Goal: Task Accomplishment & Management: Manage account settings

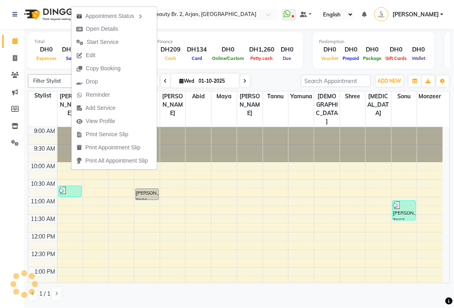
scroll to position [238, 0]
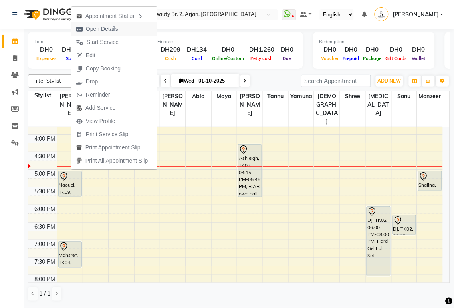
click at [109, 30] on span "Open Details" at bounding box center [102, 29] width 32 height 8
select select "7"
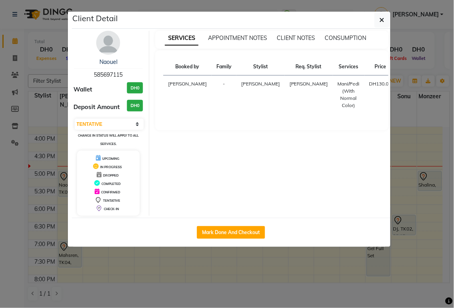
click at [324, 277] on ngb-modal-window "Client Detail Naouel 585697115 Wallet DH0 Deposit Amount DH0 Select IN SERVICE …" at bounding box center [227, 154] width 454 height 308
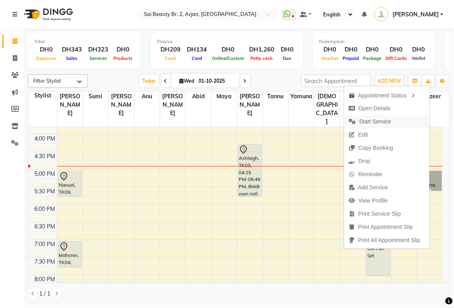
click at [378, 120] on span "Start Service" at bounding box center [375, 121] width 32 height 8
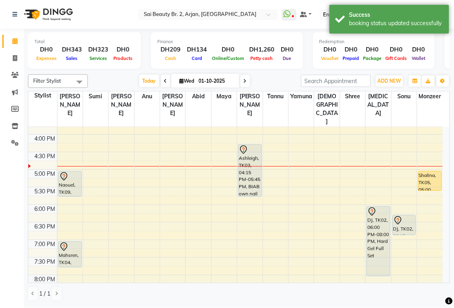
click at [423, 171] on div "Shalina, TK05, 05:00 PM-05:35 PM, Half Highlights Long" at bounding box center [429, 180] width 23 height 19
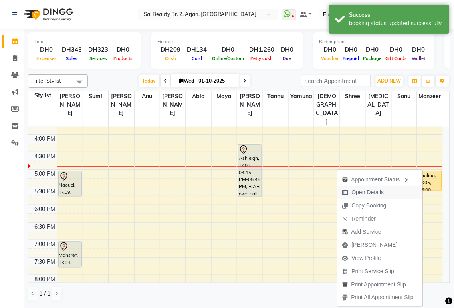
click at [366, 193] on span "Open Details" at bounding box center [368, 192] width 32 height 8
select select "1"
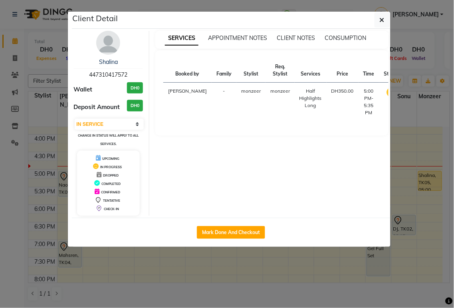
click at [404, 209] on ngb-modal-window "Client Detail Shalina 447310417572 Wallet DH0 Deposit Amount DH0 Select IN SERV…" at bounding box center [227, 154] width 454 height 308
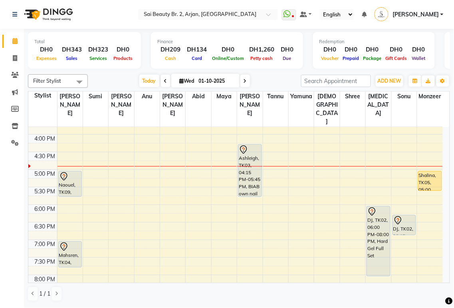
click at [71, 243] on div "Mahsren, TK04, 07:00 PM-07:45 PM, Mani/Pedi (With Normal Color)" at bounding box center [70, 254] width 23 height 26
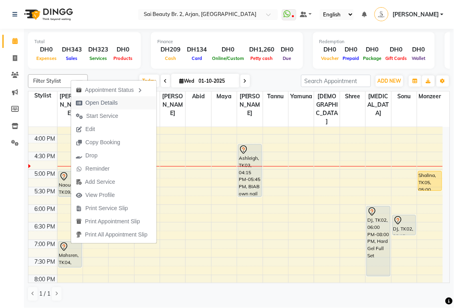
click at [109, 103] on span "Open Details" at bounding box center [101, 103] width 32 height 8
select select "7"
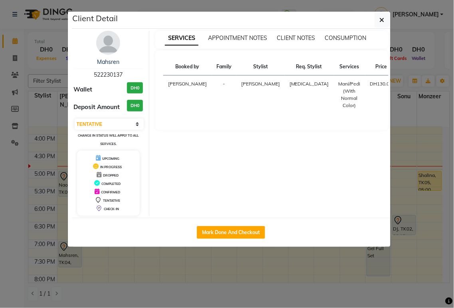
click at [419, 254] on ngb-modal-window "Client Detail Mahsren 522230137 Wallet DH0 Deposit Amount DH0 Select IN SERVICE…" at bounding box center [227, 154] width 454 height 308
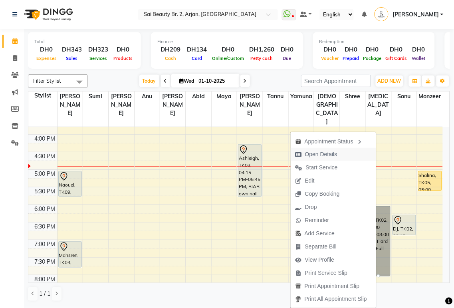
click at [324, 156] on span "Open Details" at bounding box center [321, 154] width 32 height 8
select select "7"
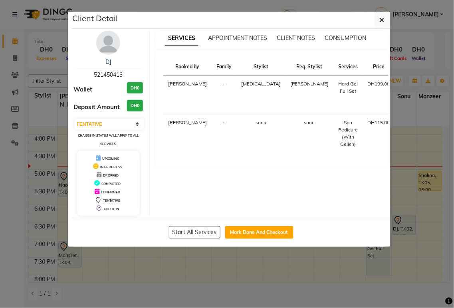
click at [417, 247] on ngb-modal-window "Client Detail DJ 521450413 Wallet DH0 Deposit Amount DH0 Select IN SERVICE CONF…" at bounding box center [227, 154] width 454 height 308
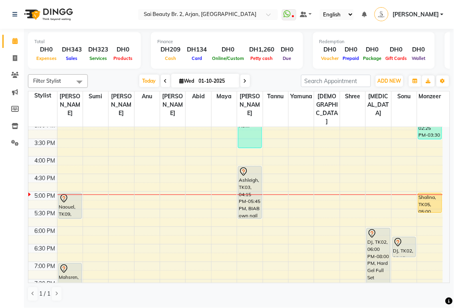
scroll to position [215, 0]
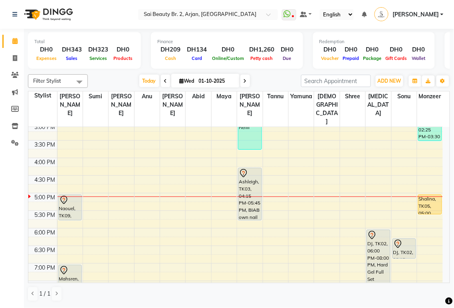
click at [68, 265] on icon at bounding box center [64, 270] width 10 height 10
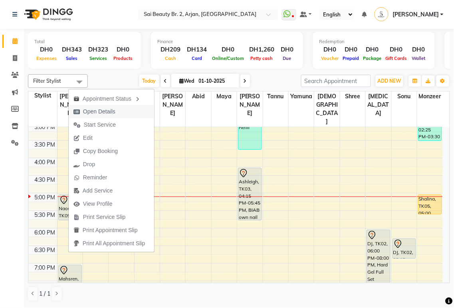
click at [113, 109] on span "Open Details" at bounding box center [99, 111] width 32 height 8
select select "7"
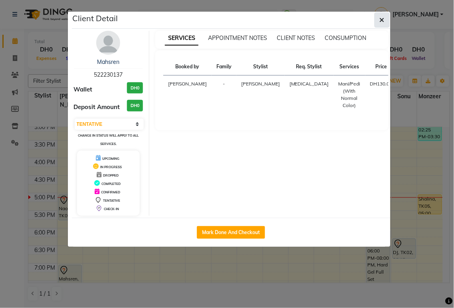
click at [380, 22] on icon "button" at bounding box center [382, 20] width 5 height 6
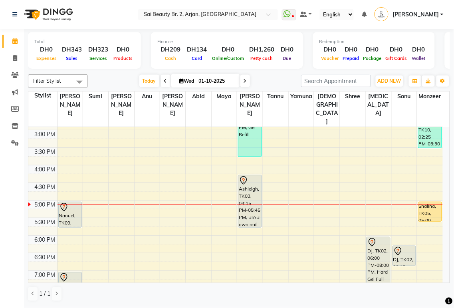
scroll to position [202, 0]
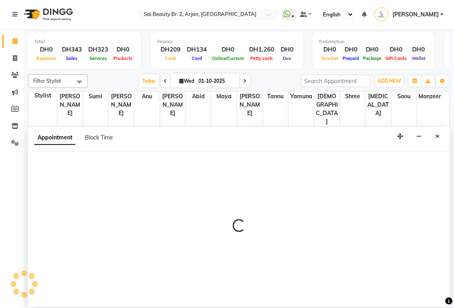
select select "66493"
select select "tentative"
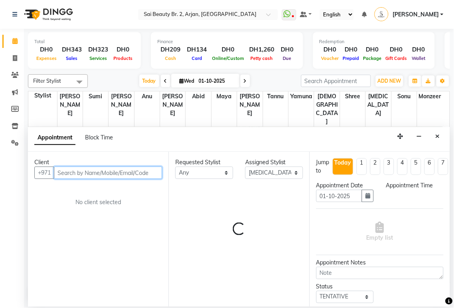
select select "885"
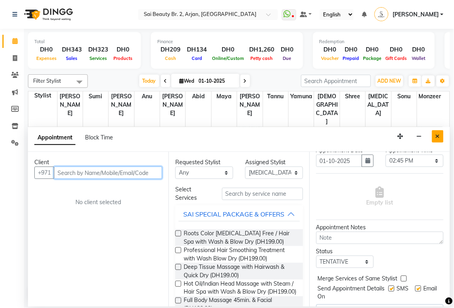
scroll to position [0, 0]
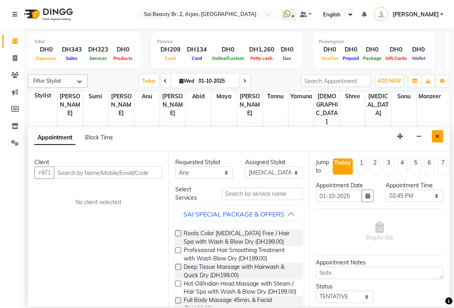
click at [438, 136] on icon "Close" at bounding box center [437, 136] width 4 height 6
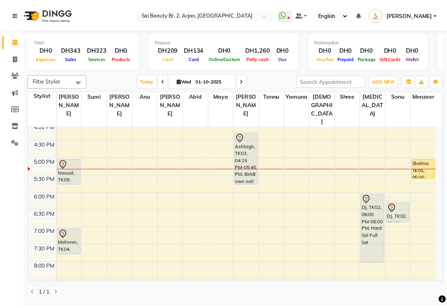
scroll to position [247, 0]
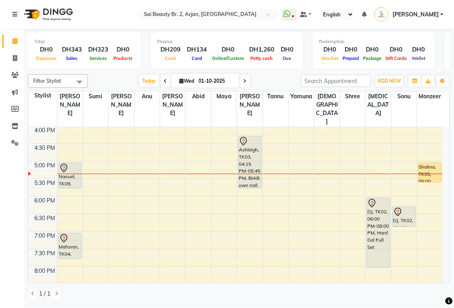
click at [426, 163] on div "Shalina, TK05, 05:00 PM-05:35 PM, Half Highlights Long" at bounding box center [429, 172] width 23 height 19
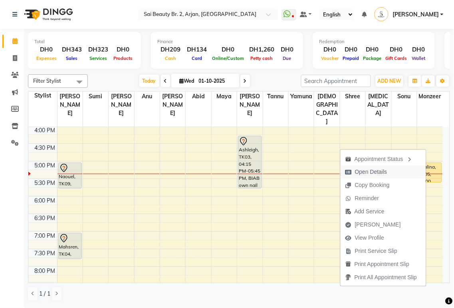
click at [377, 172] on span "Open Details" at bounding box center [371, 172] width 32 height 8
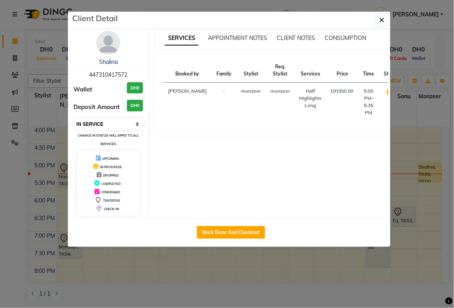
click at [136, 121] on select "Select IN SERVICE CONFIRMED TENTATIVE CHECK IN MARK DONE DROPPED UPCOMING" at bounding box center [109, 124] width 69 height 11
select select "7"
click at [75, 119] on select "Select IN SERVICE CONFIRMED TENTATIVE CHECK IN MARK DONE DROPPED UPCOMING" at bounding box center [109, 124] width 69 height 11
click at [382, 19] on icon "button" at bounding box center [382, 20] width 5 height 6
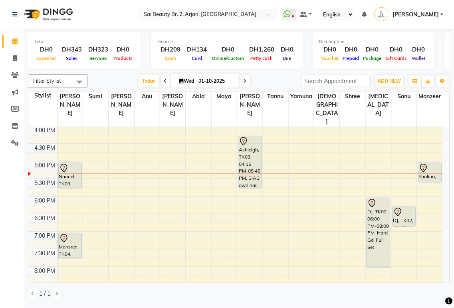
click at [253, 149] on div "Ashleigh, TK03, 04:15 PM-05:45 PM, BIAB own nail" at bounding box center [249, 162] width 23 height 52
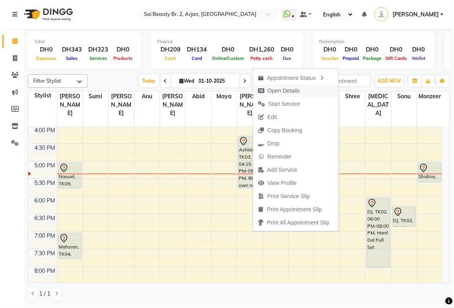
click at [287, 90] on span "Open Details" at bounding box center [283, 91] width 32 height 8
select select "7"
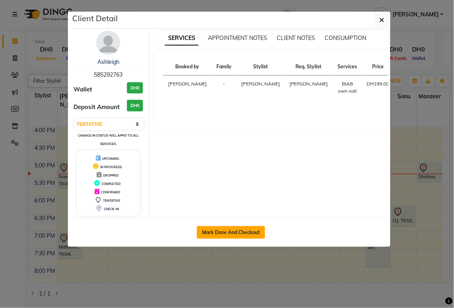
click at [245, 230] on button "Mark Done And Checkout" at bounding box center [231, 232] width 68 height 13
select select "service"
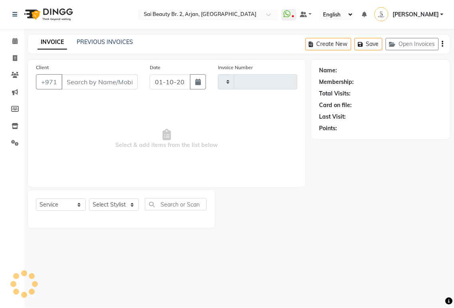
type input "2345"
select select "6956"
type input "585292763"
select select "59424"
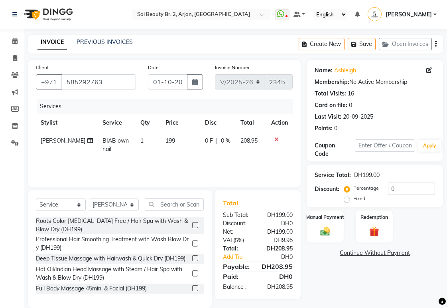
scroll to position [12, 0]
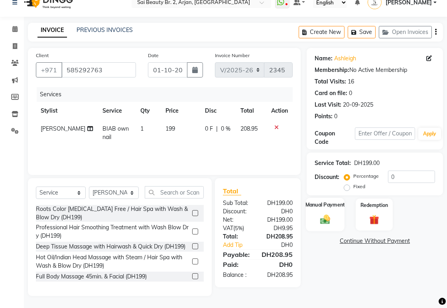
click at [329, 218] on img at bounding box center [325, 219] width 16 height 12
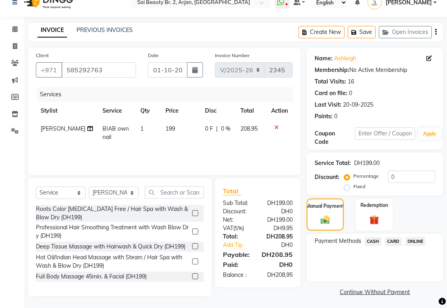
click at [395, 242] on span "CARD" at bounding box center [393, 241] width 17 height 9
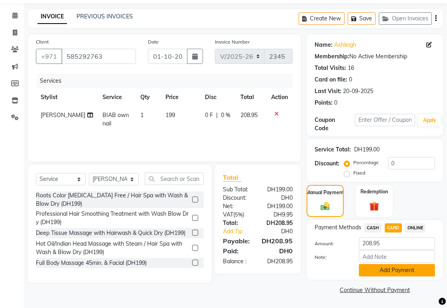
click at [403, 271] on button "Add Payment" at bounding box center [397, 270] width 76 height 12
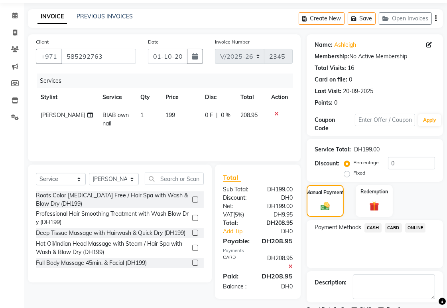
scroll to position [59, 0]
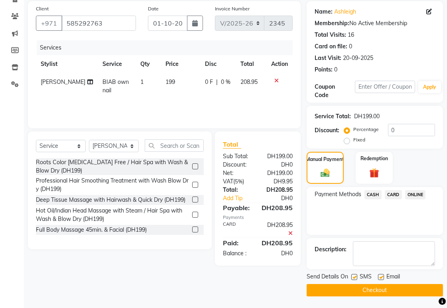
click at [386, 288] on button "Checkout" at bounding box center [375, 290] width 136 height 12
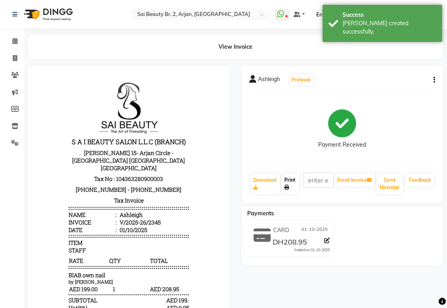
click at [289, 185] on icon at bounding box center [287, 187] width 5 height 5
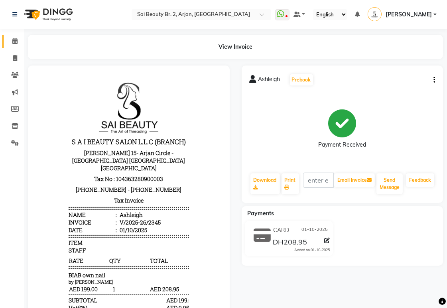
click at [14, 42] on icon at bounding box center [14, 41] width 5 height 6
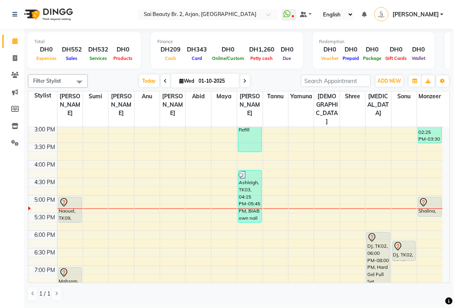
scroll to position [215, 0]
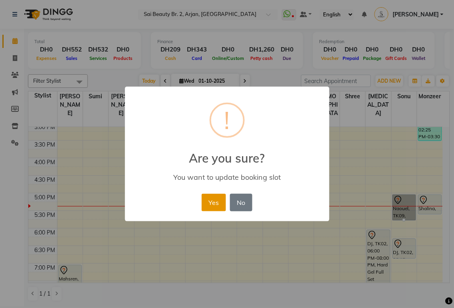
click at [215, 202] on button "Yes" at bounding box center [214, 203] width 24 height 18
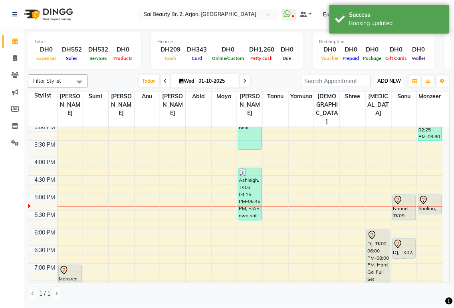
click at [394, 81] on span "ADD NEW" at bounding box center [390, 81] width 24 height 6
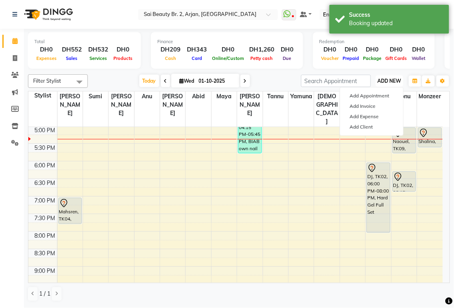
scroll to position [272, 0]
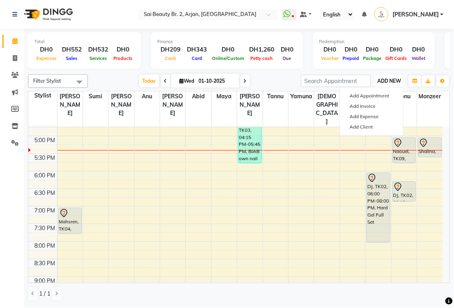
click at [387, 79] on span "ADD NEW" at bounding box center [390, 81] width 24 height 6
click at [391, 83] on span "ADD NEW" at bounding box center [390, 81] width 24 height 6
click at [364, 95] on button "Add Appointment" at bounding box center [371, 96] width 63 height 10
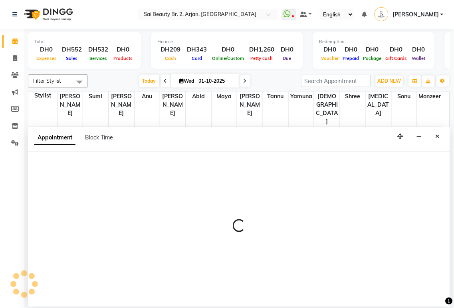
select select "tentative"
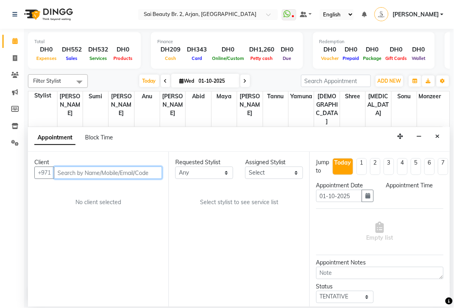
select select "600"
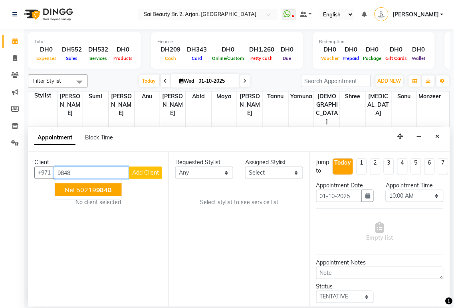
click at [105, 192] on span "9848" at bounding box center [104, 190] width 16 height 8
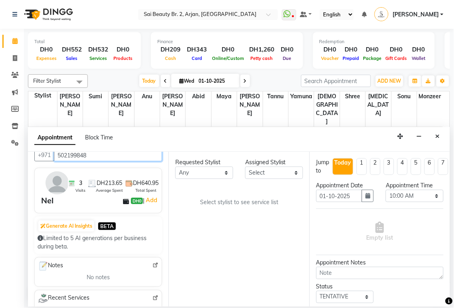
scroll to position [0, 0]
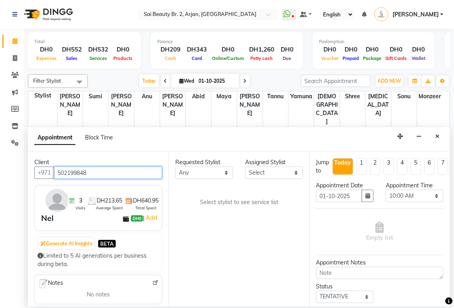
type input "502199848"
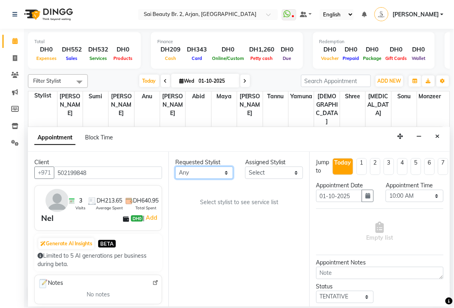
click at [226, 174] on select "Any [PERSON_NAME][MEDICAL_DATA] [PERSON_NAME] [PERSON_NAME] [PERSON_NAME] Gita …" at bounding box center [204, 172] width 58 height 12
select select "57509"
click at [175, 166] on select "Any [PERSON_NAME][MEDICAL_DATA] [PERSON_NAME] [PERSON_NAME] [PERSON_NAME] Gita …" at bounding box center [204, 172] width 58 height 12
select select "57509"
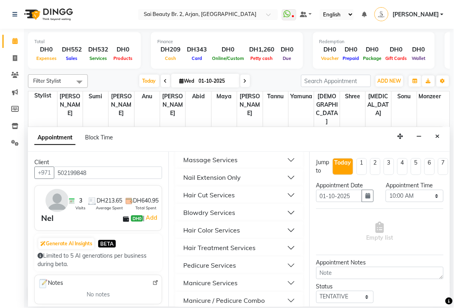
scroll to position [370, 0]
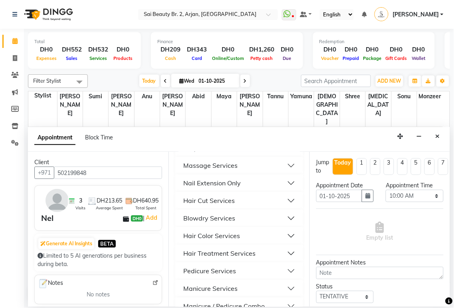
click at [284, 173] on button "Massage Services" at bounding box center [238, 165] width 121 height 14
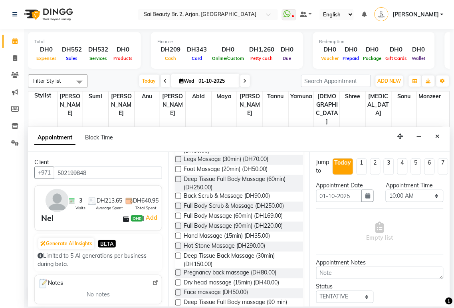
scroll to position [468, 0]
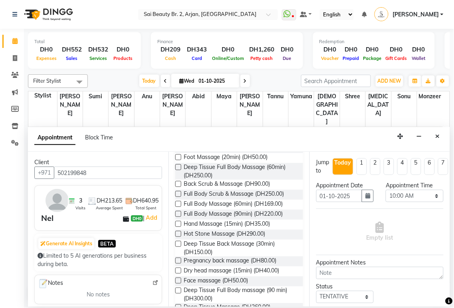
click at [179, 207] on label at bounding box center [178, 204] width 6 height 6
click at [179, 207] on input "checkbox" at bounding box center [177, 204] width 5 height 5
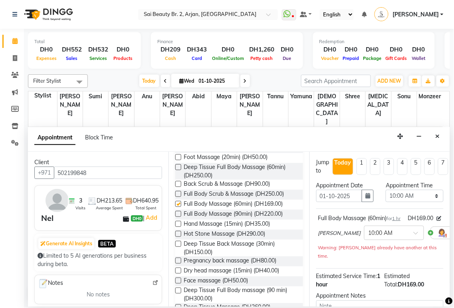
checkbox input "false"
click at [429, 196] on select "Select 10:00 AM 10:05 AM 10:10 AM 10:15 AM 10:20 AM 10:25 AM 10:30 AM 10:35 AM …" at bounding box center [414, 196] width 58 height 12
select select "1110"
click at [385, 190] on select "Select 10:00 AM 10:05 AM 10:10 AM 10:15 AM 10:20 AM 10:25 AM 10:30 AM 10:35 AM …" at bounding box center [414, 196] width 58 height 12
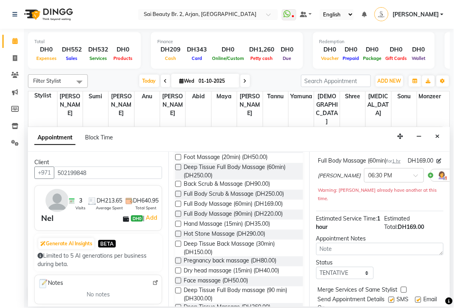
scroll to position [94, 0]
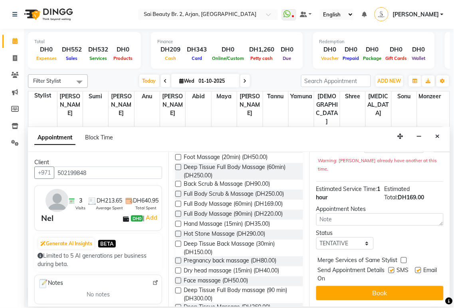
click at [412, 256] on div "Merge Services of Same Stylist" at bounding box center [379, 261] width 127 height 10
click at [403, 257] on label at bounding box center [404, 260] width 6 height 6
click at [403, 258] on input "checkbox" at bounding box center [403, 260] width 5 height 5
checkbox input "true"
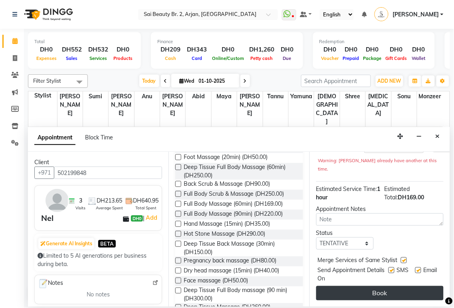
click at [394, 286] on button "Book" at bounding box center [379, 293] width 127 height 14
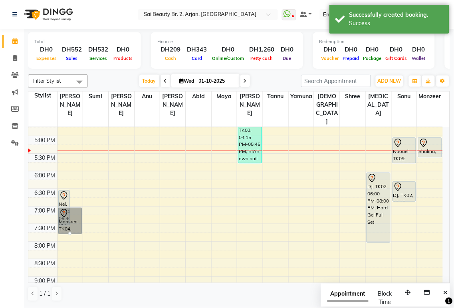
click at [71, 232] on div at bounding box center [69, 233] width 3 height 3
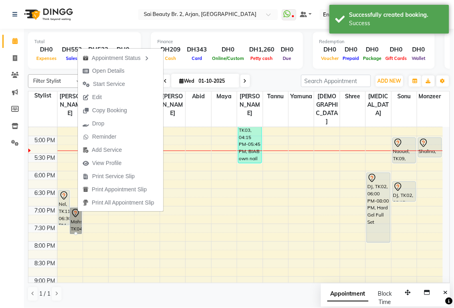
click at [269, 82] on div "[DATE] [DATE]" at bounding box center [194, 81] width 205 height 12
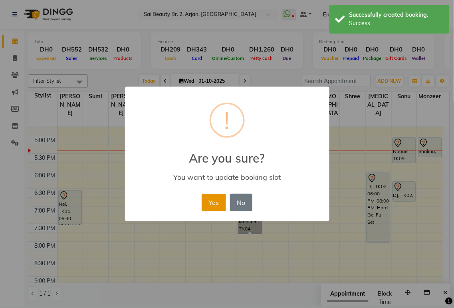
click at [212, 207] on button "Yes" at bounding box center [214, 203] width 24 height 18
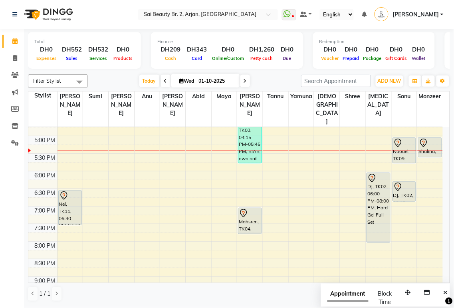
click at [429, 138] on div at bounding box center [430, 143] width 22 height 10
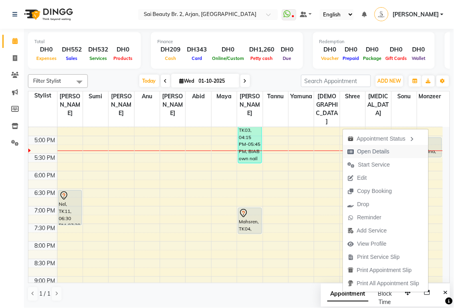
click at [380, 150] on span "Open Details" at bounding box center [373, 151] width 32 height 8
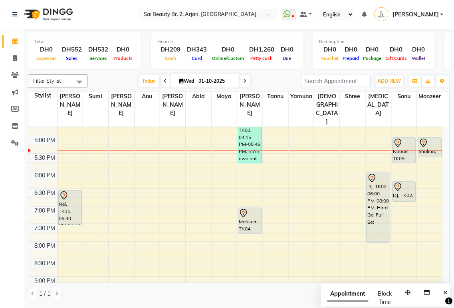
click at [427, 138] on div "Shalina, TK05, 05:00 PM-05:35 PM, Half Highlights Long" at bounding box center [429, 147] width 23 height 19
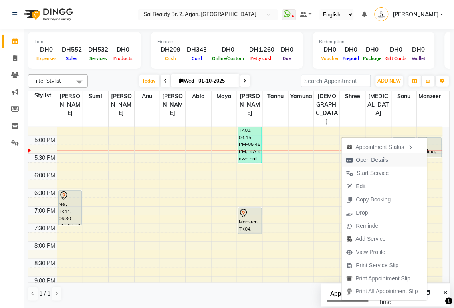
click at [374, 158] on span "Open Details" at bounding box center [372, 160] width 32 height 8
select select "7"
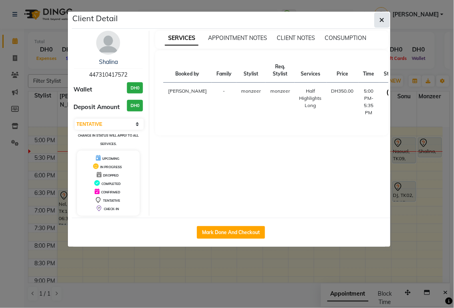
click at [382, 19] on icon "button" at bounding box center [382, 20] width 5 height 6
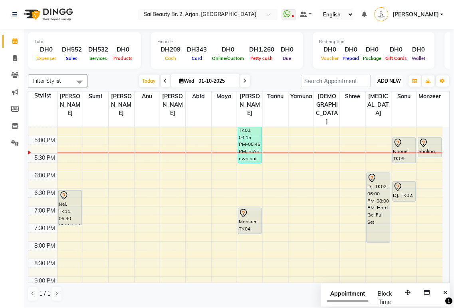
click at [389, 78] on span "ADD NEW" at bounding box center [390, 81] width 24 height 6
click at [376, 96] on button "Add Appointment" at bounding box center [371, 96] width 63 height 10
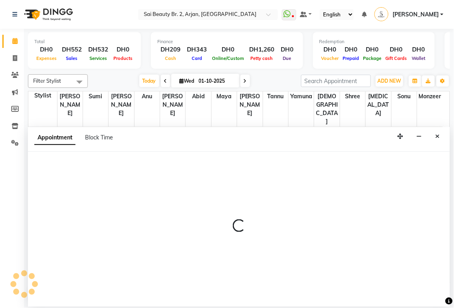
select select "600"
select select "tentative"
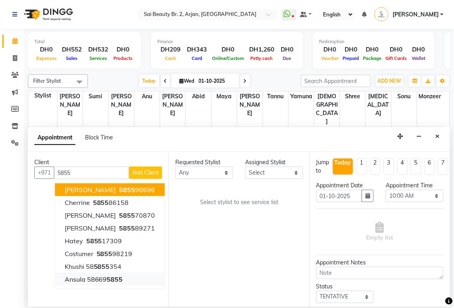
click at [117, 279] on span "5855" at bounding box center [115, 279] width 16 height 8
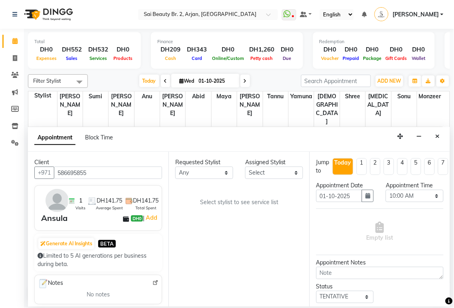
type input "586695855"
click at [206, 176] on select "Any [PERSON_NAME][MEDICAL_DATA] [PERSON_NAME] [PERSON_NAME] [PERSON_NAME] Gita …" at bounding box center [204, 172] width 58 height 12
select select "57509"
click at [175, 166] on select "Any [PERSON_NAME][MEDICAL_DATA] [PERSON_NAME] [PERSON_NAME] [PERSON_NAME] Gita …" at bounding box center [204, 172] width 58 height 12
select select "57509"
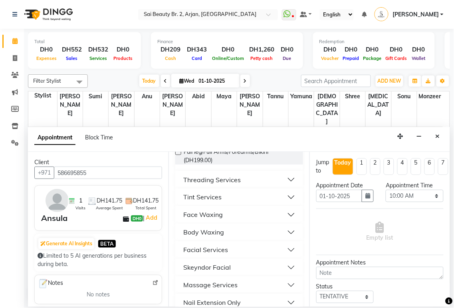
scroll to position [278, 0]
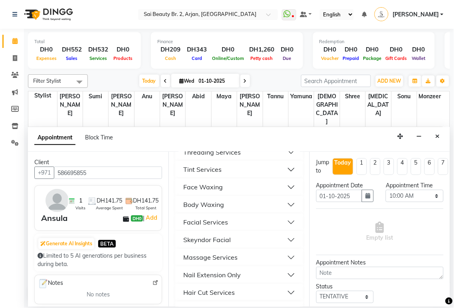
click at [284, 159] on button "Threading Services" at bounding box center [238, 152] width 121 height 14
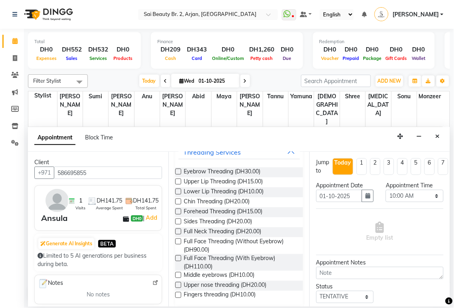
click at [179, 174] on label at bounding box center [178, 171] width 6 height 6
click at [179, 175] on input "checkbox" at bounding box center [177, 172] width 5 height 5
checkbox input "true"
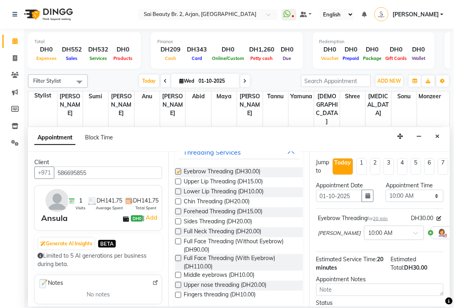
click at [178, 184] on label at bounding box center [178, 181] width 6 height 6
click at [178, 185] on input "checkbox" at bounding box center [177, 182] width 5 height 5
checkbox input "true"
checkbox input "false"
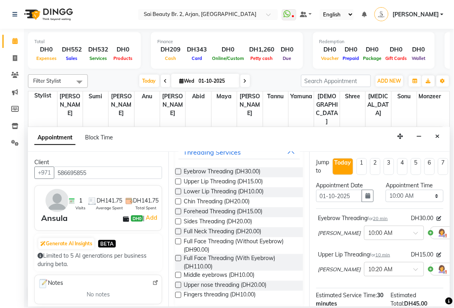
checkbox input "false"
click at [428, 197] on select "Select 10:00 AM 10:05 AM 10:10 AM 10:15 AM 10:20 AM 10:25 AM 10:30 AM 10:35 AM …" at bounding box center [414, 196] width 58 height 12
select select "1080"
click at [385, 190] on select "Select 10:00 AM 10:05 AM 10:10 AM 10:15 AM 10:20 AM 10:25 AM 10:30 AM 10:35 AM …" at bounding box center [414, 196] width 58 height 12
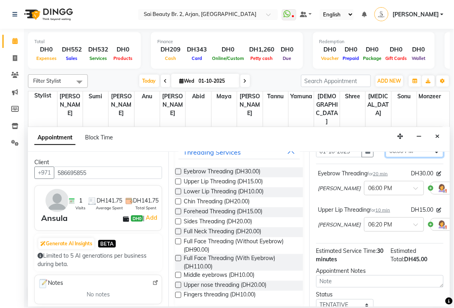
scroll to position [113, 0]
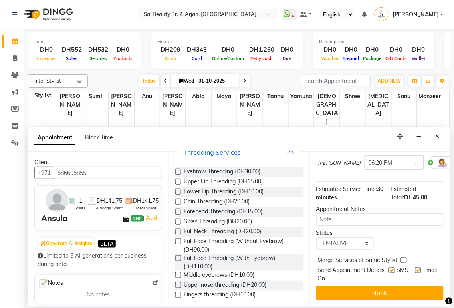
click at [403, 257] on label at bounding box center [404, 260] width 6 height 6
click at [403, 258] on input "checkbox" at bounding box center [403, 260] width 5 height 5
checkbox input "true"
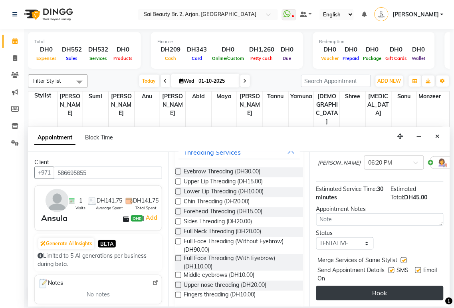
click at [398, 286] on button "Book" at bounding box center [379, 293] width 127 height 14
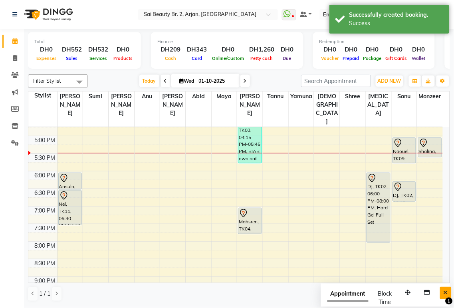
click at [446, 292] on icon "Close" at bounding box center [445, 293] width 4 height 6
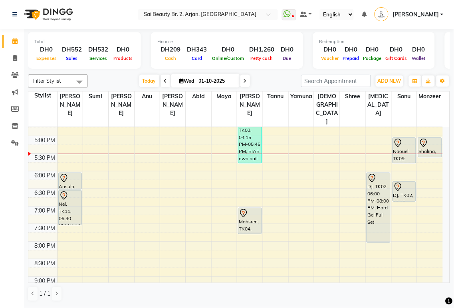
click at [248, 208] on div "Mahsren, TK04, 07:00 PM-07:45 PM, Mani/Pedi (With Normal Color)" at bounding box center [249, 221] width 23 height 26
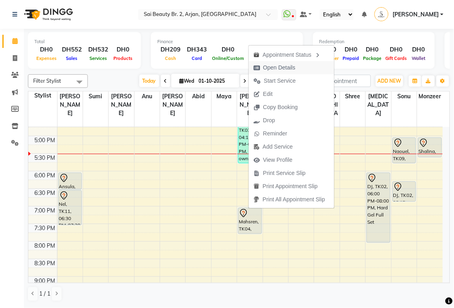
click at [279, 69] on span "Open Details" at bounding box center [279, 67] width 32 height 8
select select "7"
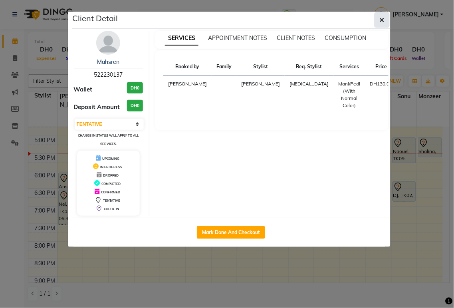
click at [381, 19] on icon "button" at bounding box center [382, 20] width 5 height 6
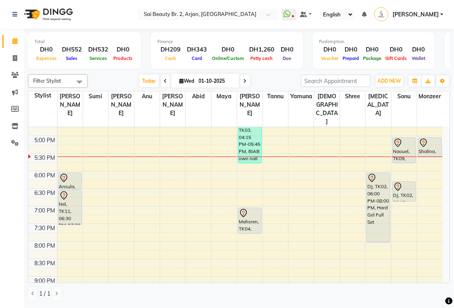
click at [401, 138] on div "Naouel, TK09, 05:00 PM-05:45 PM, Mani/Pedi (With Normal Color)" at bounding box center [404, 150] width 23 height 25
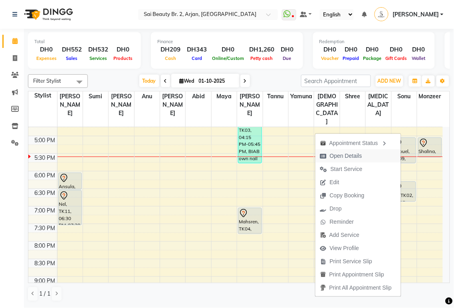
click at [358, 154] on span "Open Details" at bounding box center [346, 156] width 32 height 8
select select "7"
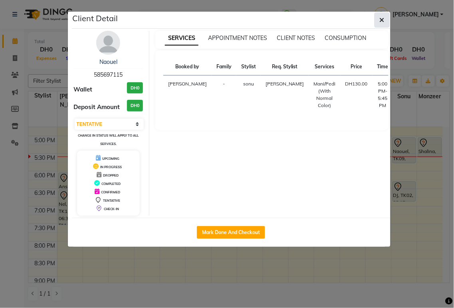
click at [382, 20] on icon "button" at bounding box center [382, 20] width 5 height 6
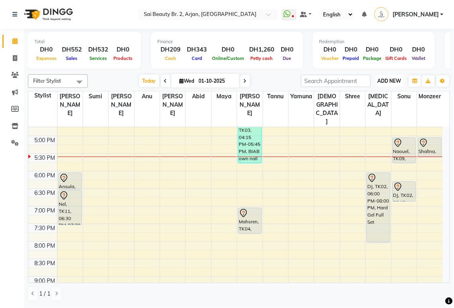
click at [396, 81] on span "ADD NEW" at bounding box center [390, 81] width 24 height 6
click at [377, 95] on button "Add Appointment" at bounding box center [371, 96] width 63 height 10
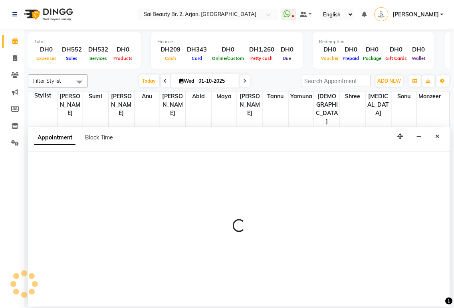
select select "600"
select select "tentative"
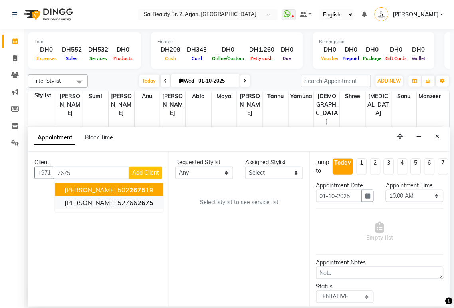
click at [138, 202] on span "2675" at bounding box center [146, 202] width 16 height 8
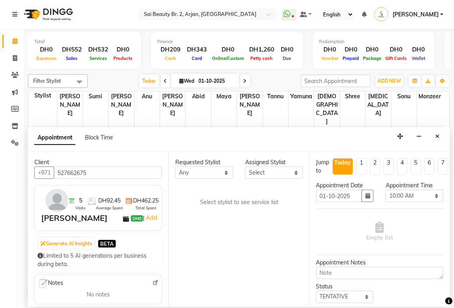
type input "527662675"
click at [220, 174] on select "Any [PERSON_NAME][MEDICAL_DATA] [PERSON_NAME] [PERSON_NAME] [PERSON_NAME] Gita …" at bounding box center [204, 172] width 58 height 12
select select "59424"
click at [175, 166] on select "Any [PERSON_NAME][MEDICAL_DATA] [PERSON_NAME] [PERSON_NAME] [PERSON_NAME] Gita …" at bounding box center [204, 172] width 58 height 12
select select "59424"
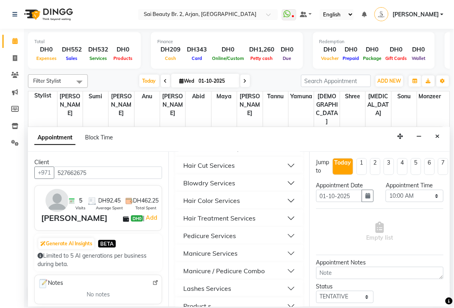
scroll to position [418, 0]
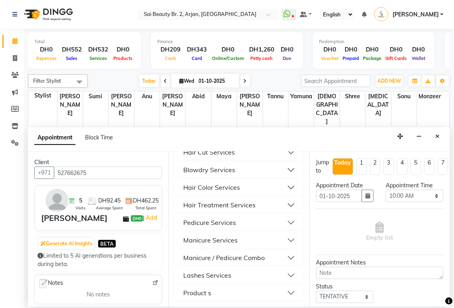
click at [284, 247] on button "Manicure Services" at bounding box center [238, 240] width 121 height 14
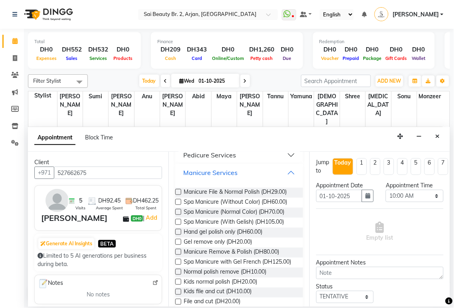
scroll to position [489, 0]
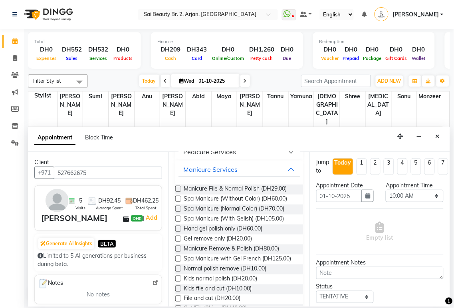
click at [178, 221] on label at bounding box center [178, 218] width 6 height 6
click at [178, 222] on input "checkbox" at bounding box center [177, 219] width 5 height 5
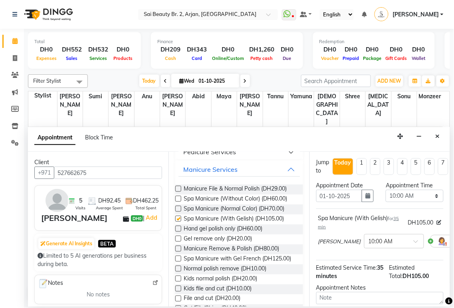
checkbox input "false"
click at [432, 198] on select "Select 10:00 AM 10:05 AM 10:10 AM 10:15 AM 10:20 AM 10:25 AM 10:30 AM 10:35 AM …" at bounding box center [414, 196] width 58 height 12
click at [427, 198] on select "Select 10:00 AM 10:05 AM 10:10 AM 10:15 AM 10:20 AM 10:25 AM 10:30 AM 10:35 AM …" at bounding box center [414, 196] width 58 height 12
select select "1055"
click at [385, 190] on select "Select 10:00 AM 10:05 AM 10:10 AM 10:15 AM 10:20 AM 10:25 AM 10:30 AM 10:35 AM …" at bounding box center [414, 196] width 58 height 12
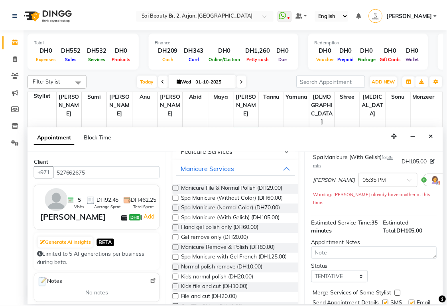
scroll to position [94, 0]
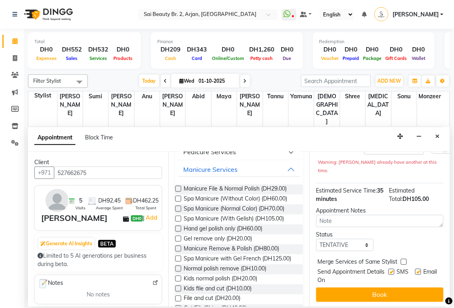
click at [405, 259] on label at bounding box center [404, 262] width 6 height 6
click at [405, 260] on input "checkbox" at bounding box center [403, 262] width 5 height 5
checkbox input "true"
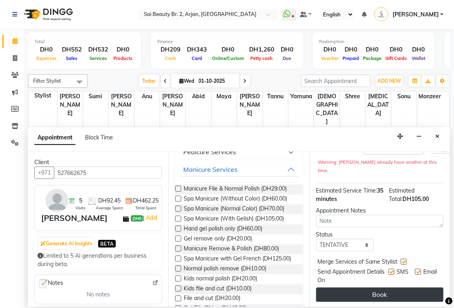
click at [396, 287] on button "Book" at bounding box center [379, 294] width 127 height 14
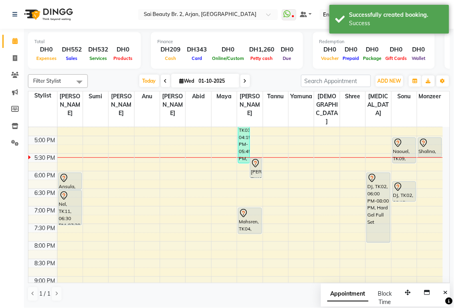
click at [399, 138] on div "Naouel, TK09, 05:00 PM-05:45 PM, Mani/Pedi (With Normal Color)" at bounding box center [404, 150] width 23 height 25
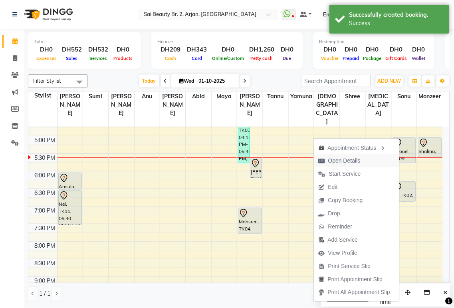
click at [354, 160] on span "Open Details" at bounding box center [344, 160] width 32 height 8
select select "7"
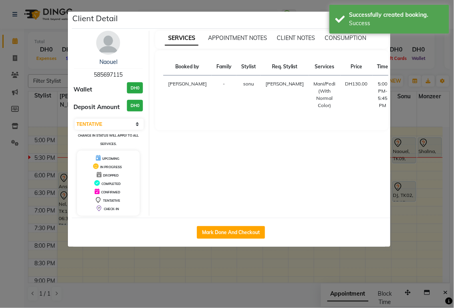
click at [434, 67] on ngb-modal-window "Client Detail Naouel 585697115 Wallet DH0 Deposit Amount DH0 Select IN SERVICE …" at bounding box center [227, 154] width 454 height 308
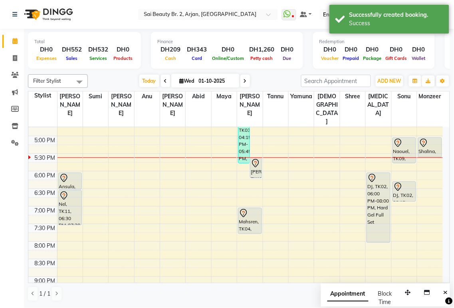
click at [259, 158] on div "[PERSON_NAME], TK13, 05:35 PM-06:10 PM, Spa Manicure (With Gelish)" at bounding box center [255, 168] width 11 height 20
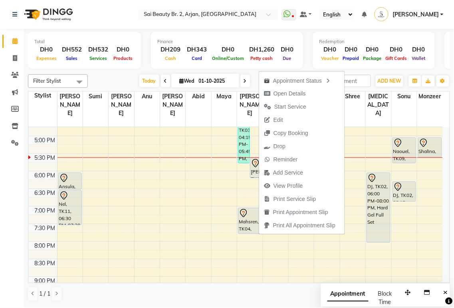
click at [253, 158] on icon at bounding box center [256, 163] width 10 height 10
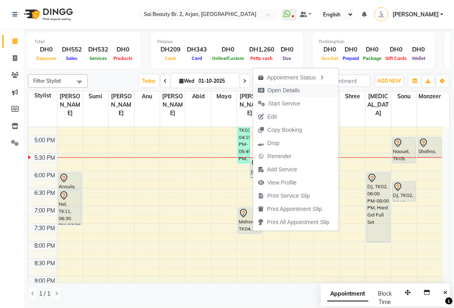
click at [280, 90] on span "Open Details" at bounding box center [283, 90] width 32 height 8
select select "7"
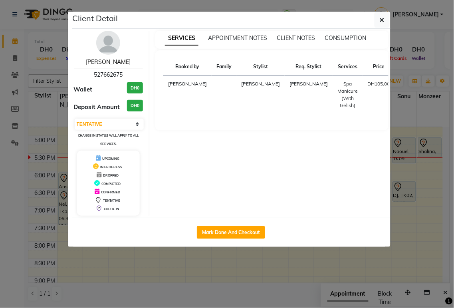
click at [111, 65] on link "[PERSON_NAME]" at bounding box center [108, 61] width 45 height 7
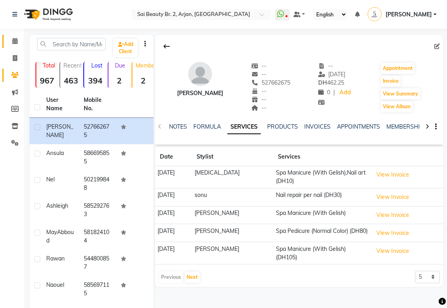
click at [14, 38] on icon at bounding box center [14, 41] width 5 height 6
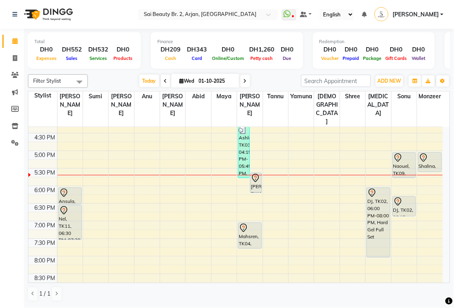
scroll to position [252, 0]
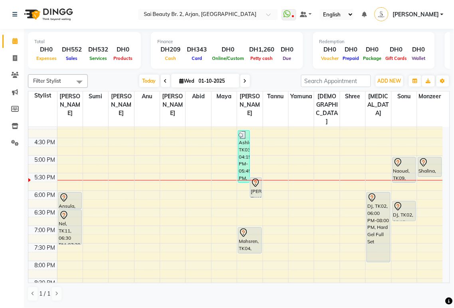
click at [439, 8] on link "[PERSON_NAME]" at bounding box center [408, 14] width 69 height 13
